Goal: Transaction & Acquisition: Subscribe to service/newsletter

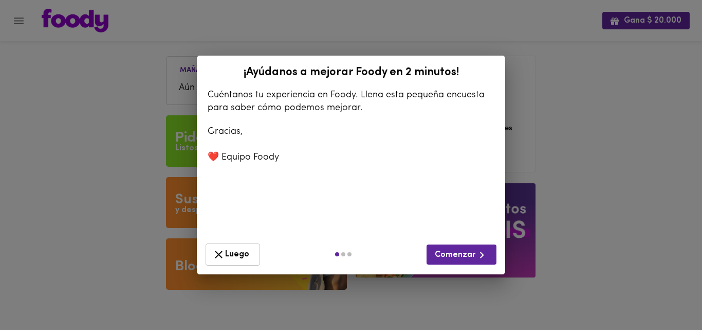
click at [221, 254] on icon "button" at bounding box center [218, 254] width 13 height 13
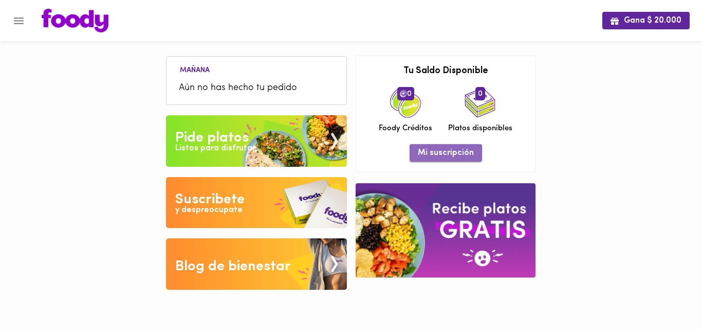
click at [452, 160] on button "Mi suscripción" at bounding box center [446, 152] width 72 height 17
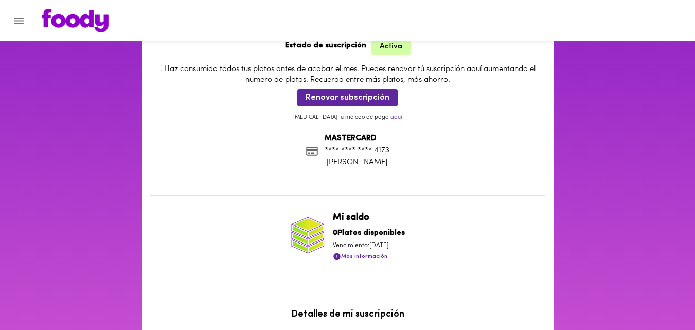
scroll to position [64, 0]
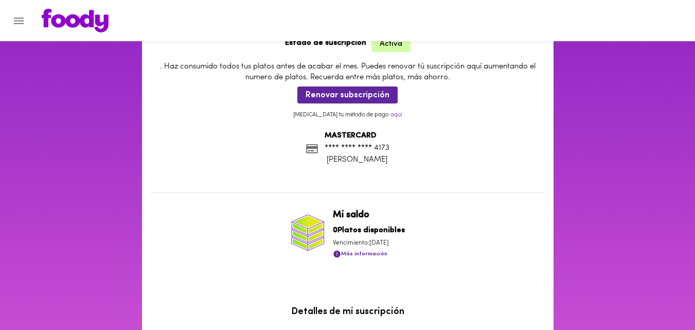
click at [362, 256] on span "Más información" at bounding box center [360, 253] width 54 height 13
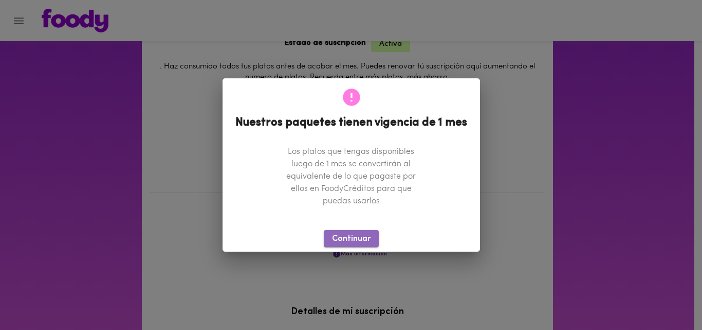
click at [359, 239] on span "Continuar" at bounding box center [351, 239] width 39 height 10
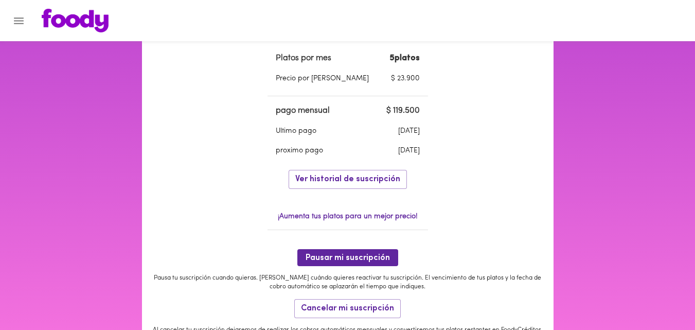
scroll to position [342, 0]
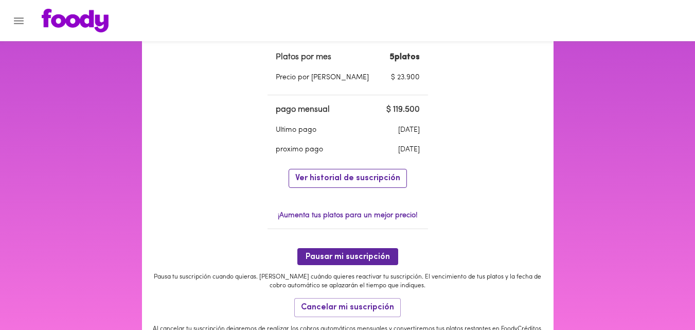
click at [367, 180] on span "Ver historial de suscripción" at bounding box center [347, 178] width 105 height 10
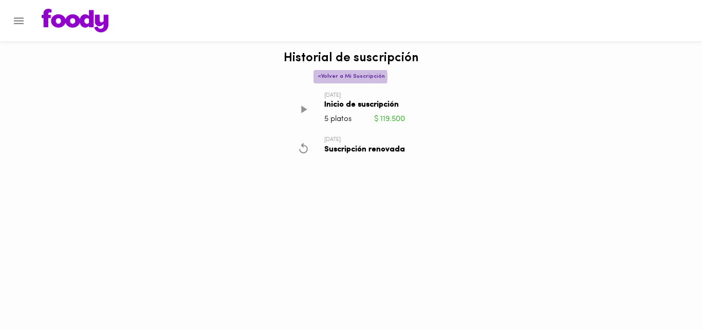
click at [351, 77] on span "< Volver a Mi Suscripción" at bounding box center [351, 76] width 67 height 7
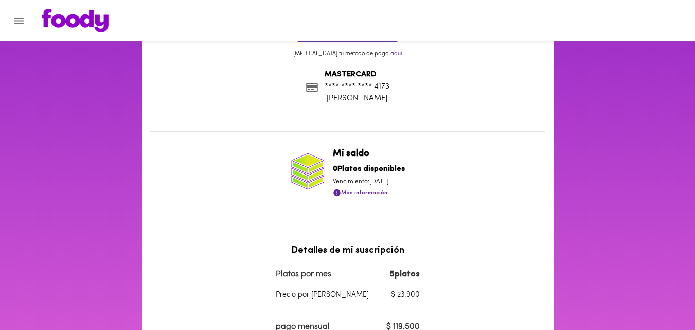
scroll to position [128, 0]
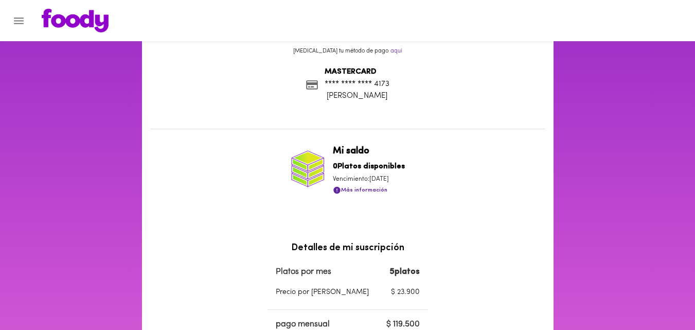
click at [362, 191] on span "Más información" at bounding box center [360, 190] width 54 height 13
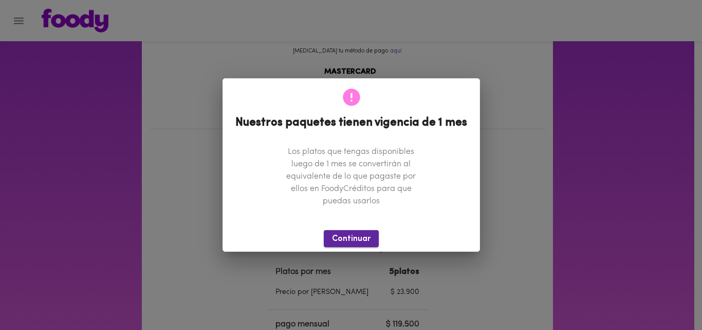
click at [353, 234] on span "Continuar" at bounding box center [351, 239] width 39 height 10
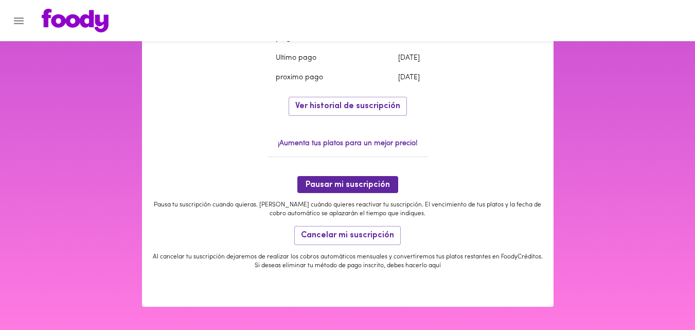
scroll to position [0, 0]
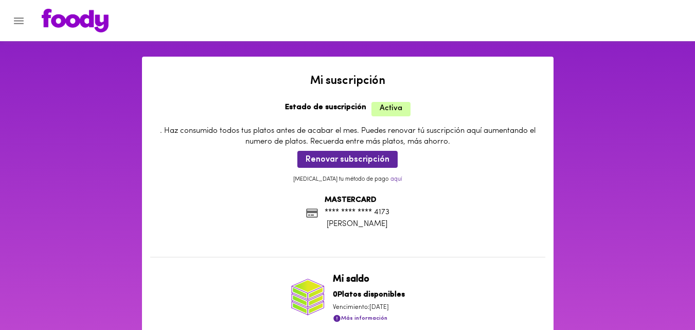
click at [10, 19] on div at bounding box center [5, 165] width 10 height 330
click at [19, 19] on icon "Menu" at bounding box center [18, 20] width 13 height 13
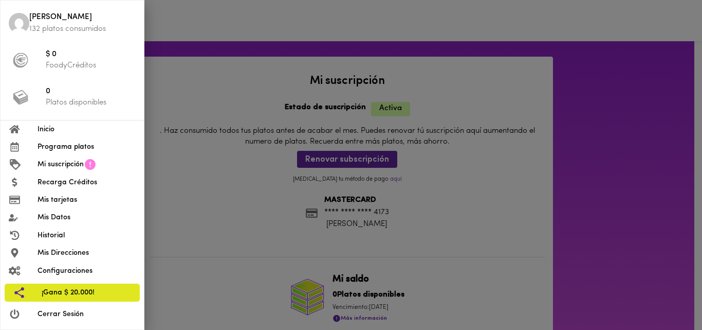
drag, startPoint x: 699, startPoint y: 114, endPoint x: 701, endPoint y: 160, distance: 45.8
click at [701, 160] on div at bounding box center [351, 165] width 702 height 330
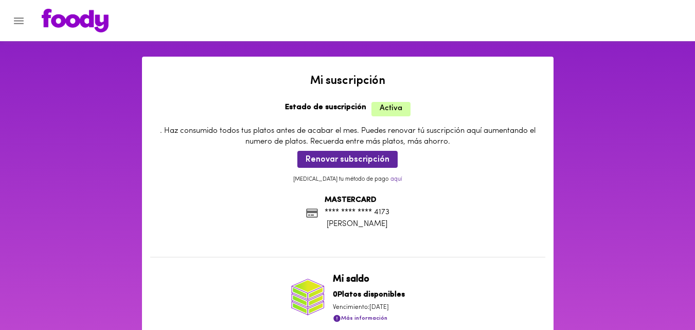
click at [19, 22] on icon "Menu" at bounding box center [18, 20] width 13 height 13
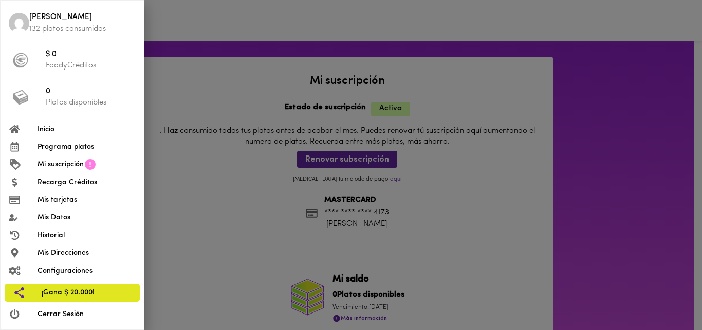
click at [49, 56] on span "$ 0" at bounding box center [91, 55] width 90 height 12
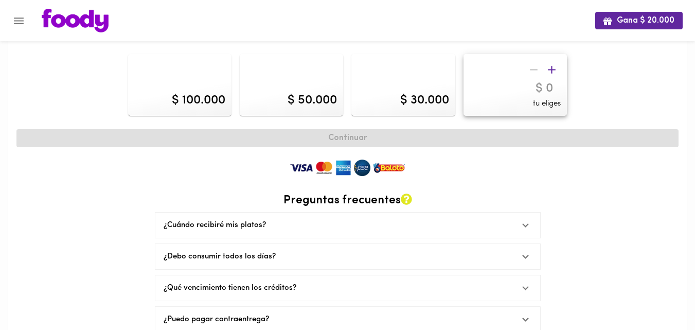
scroll to position [64, 0]
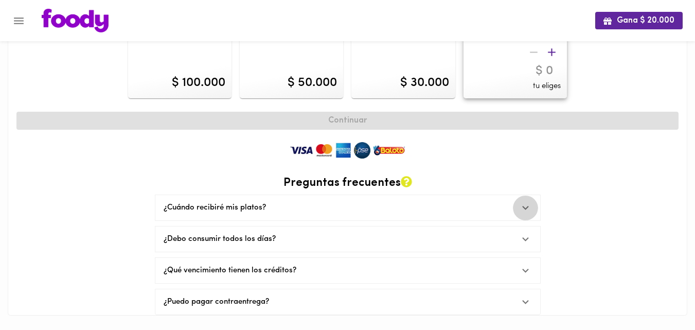
click at [521, 209] on icon at bounding box center [525, 207] width 13 height 13
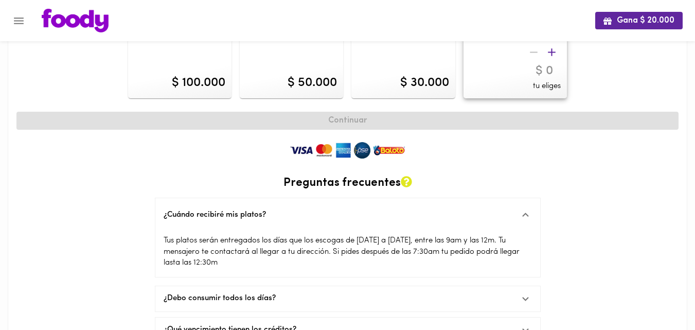
click at [682, 192] on div "Recarga tus FoodyCréditos Ahorra tiempo haciendo tus pedidos. $ 100.000 $ 50.00…" at bounding box center [347, 180] width 679 height 389
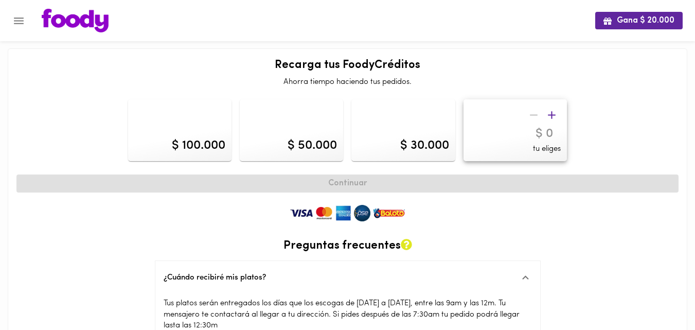
scroll to position [0, 0]
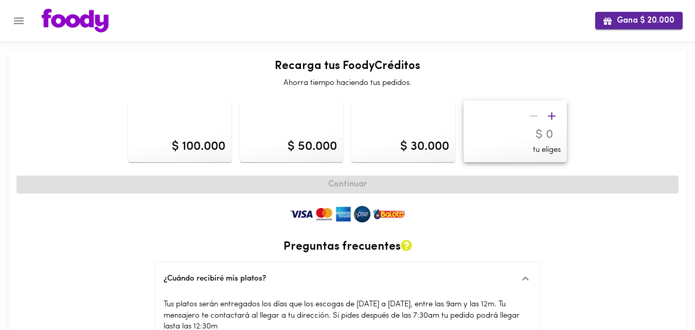
click at [658, 21] on span "Gana $ 20.000" at bounding box center [638, 21] width 71 height 10
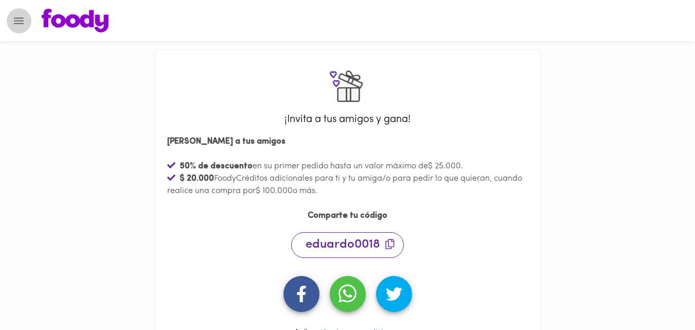
click at [15, 21] on icon "Menu" at bounding box center [19, 20] width 10 height 7
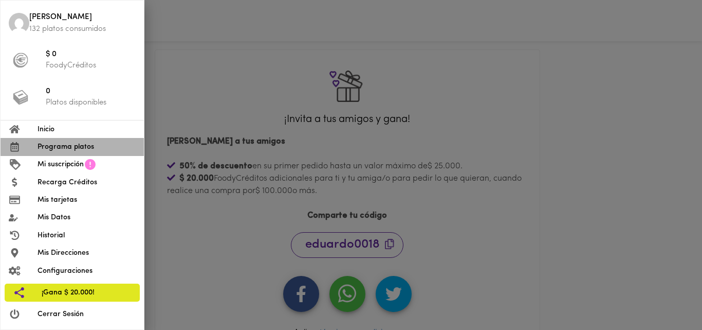
click at [57, 147] on span "Programa platos" at bounding box center [87, 146] width 98 height 11
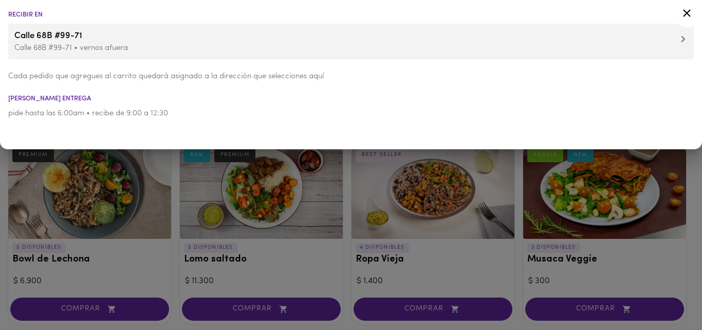
click at [0, 186] on div at bounding box center [351, 165] width 702 height 330
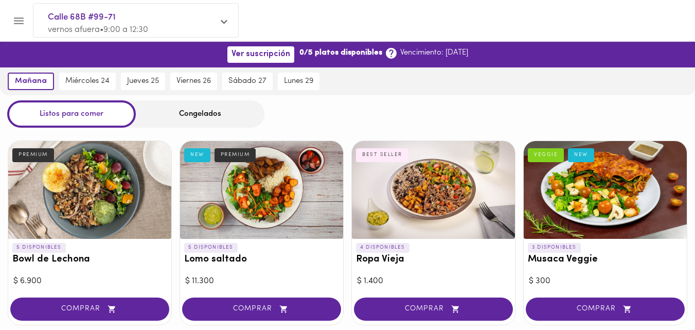
click at [17, 21] on icon "Menu" at bounding box center [19, 20] width 10 height 7
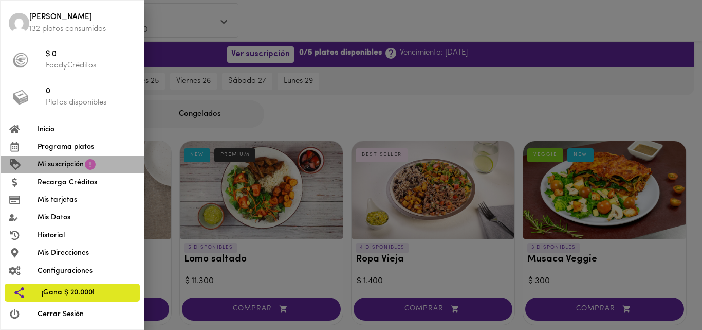
click at [70, 164] on span "Mi suscripción" at bounding box center [61, 164] width 46 height 11
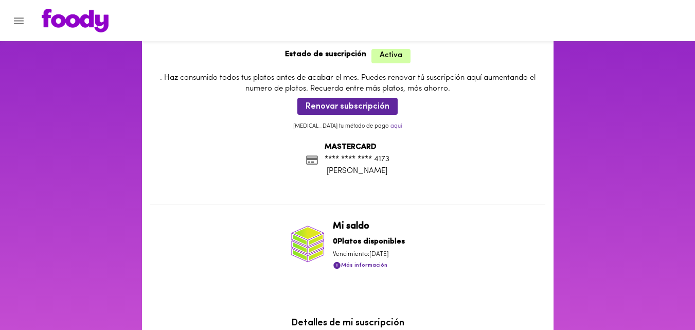
scroll to position [54, 0]
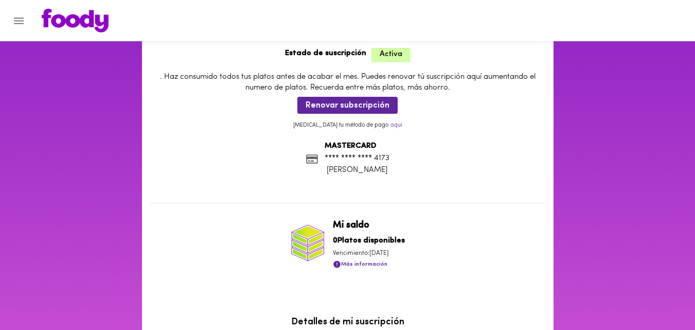
click at [390, 125] on p "aquí" at bounding box center [396, 125] width 12 height 8
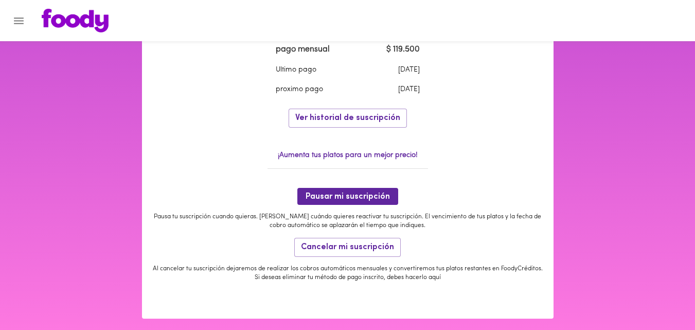
scroll to position [416, 0]
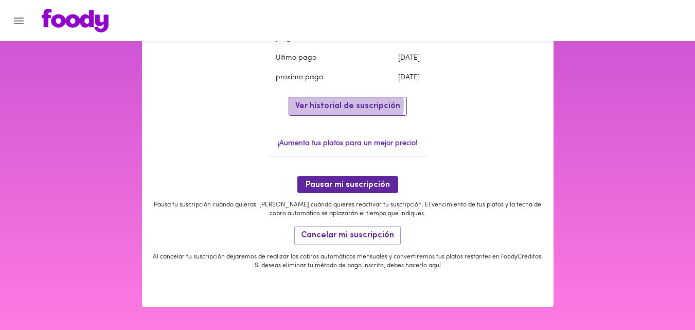
click at [343, 105] on span "Ver historial de suscripción" at bounding box center [347, 106] width 105 height 10
